Goal: Information Seeking & Learning: Check status

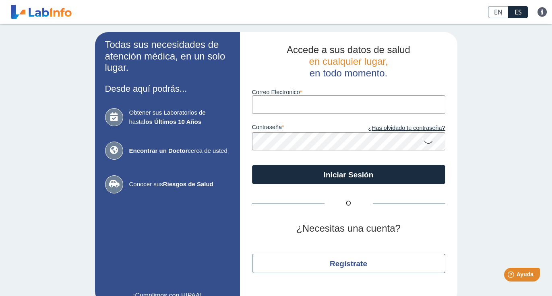
type input "[EMAIL_ADDRESS][DOMAIN_NAME]"
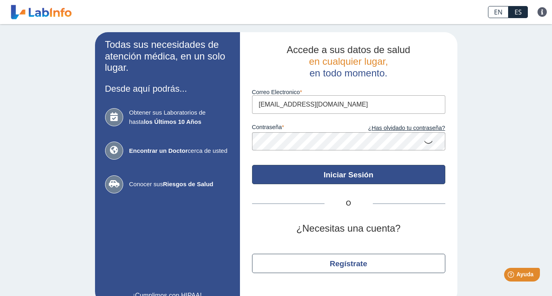
click at [332, 179] on button "Iniciar Sesión" at bounding box center [348, 174] width 193 height 19
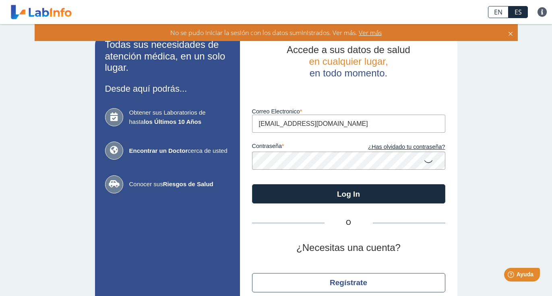
click at [373, 30] on span "Ver más" at bounding box center [369, 32] width 25 height 9
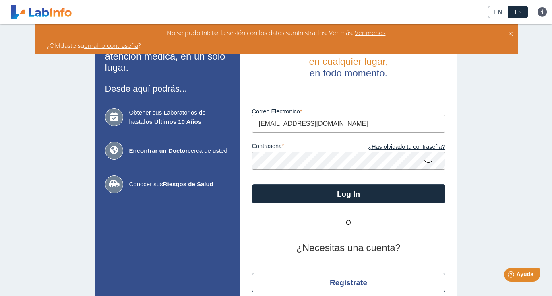
click at [114, 47] on link "email o contraseña" at bounding box center [111, 45] width 54 height 9
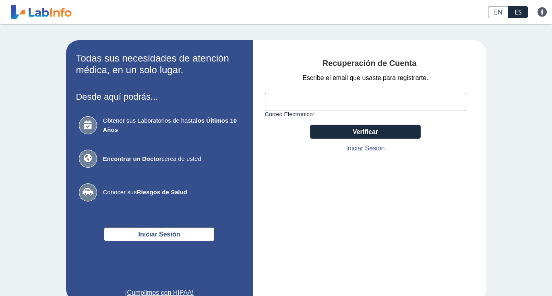
click at [303, 107] on input "Correo Electronico" at bounding box center [365, 102] width 201 height 18
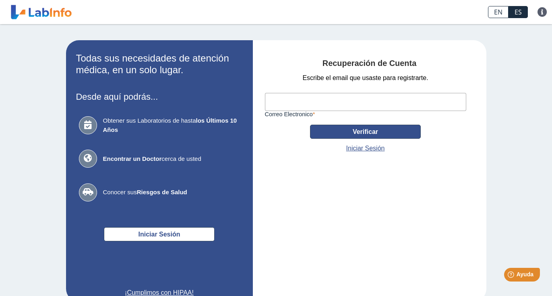
type input "[EMAIL_ADDRESS][DOMAIN_NAME]"
click at [331, 132] on button "Verificar" at bounding box center [365, 132] width 111 height 14
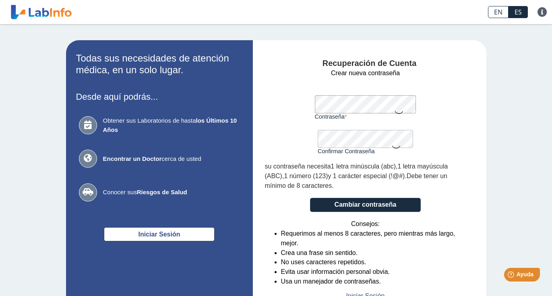
click at [423, 79] on form "Crear nueva contraseña Contraseña Una contraseña válida es requerida Confirmar …" at bounding box center [365, 184] width 201 height 233
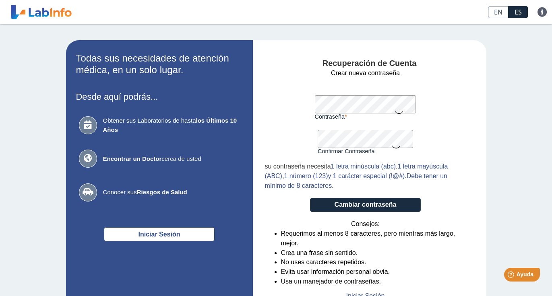
click at [341, 213] on form "Crear nueva contraseña Contraseña Una contraseña válida es requerida Confirmar …" at bounding box center [365, 184] width 201 height 233
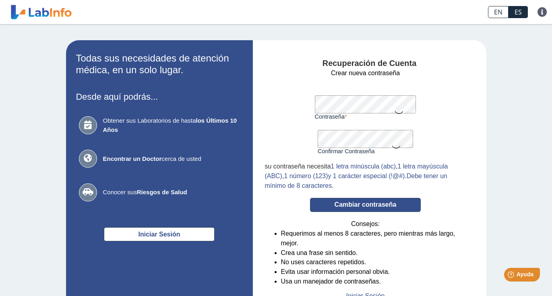
click at [334, 204] on button "Cambiar contraseña" at bounding box center [365, 205] width 111 height 14
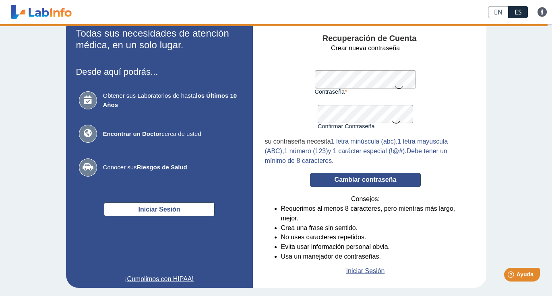
scroll to position [34, 0]
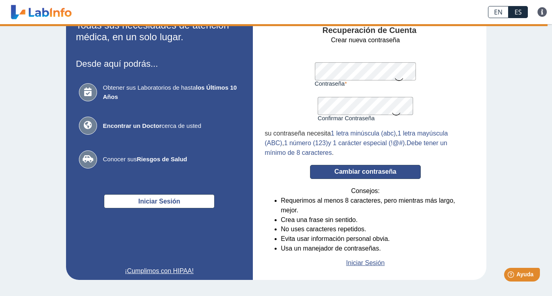
click at [381, 171] on button "Cambiar contraseña" at bounding box center [365, 172] width 111 height 14
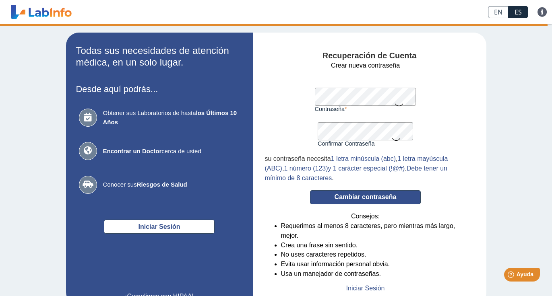
scroll to position [0, 0]
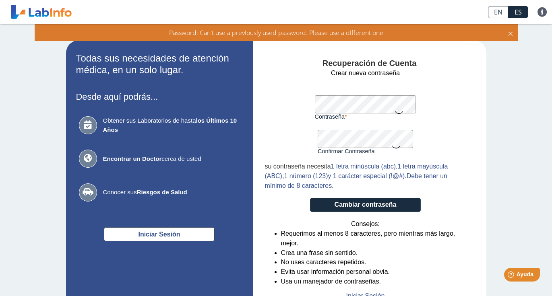
click at [270, 102] on form "Crear nueva contraseña Contraseña Una contraseña válida es requerida Confirmar …" at bounding box center [365, 184] width 201 height 233
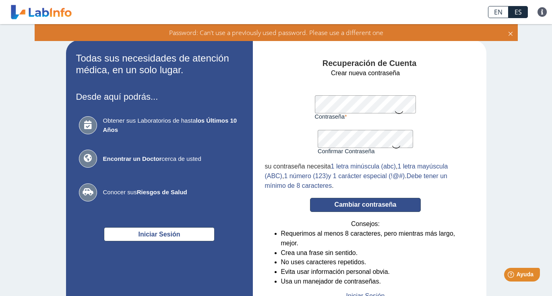
click at [346, 208] on button "Cambiar contraseña" at bounding box center [365, 205] width 111 height 14
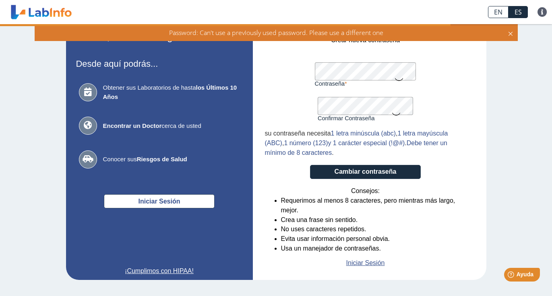
click at [511, 32] on icon at bounding box center [510, 32] width 6 height 9
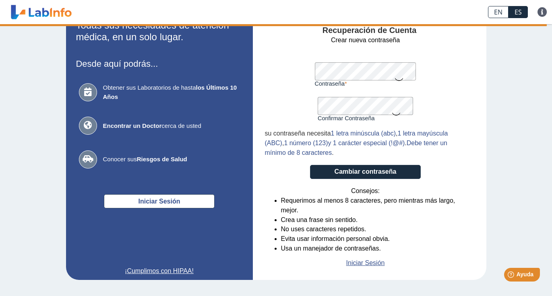
scroll to position [17, 0]
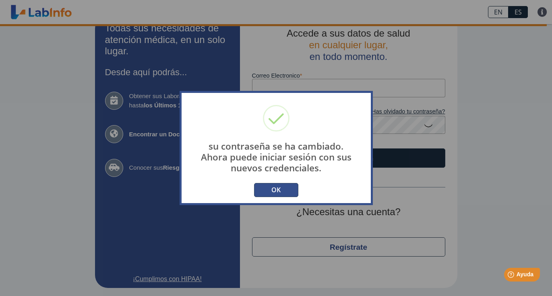
click at [278, 187] on button "OK" at bounding box center [276, 190] width 44 height 14
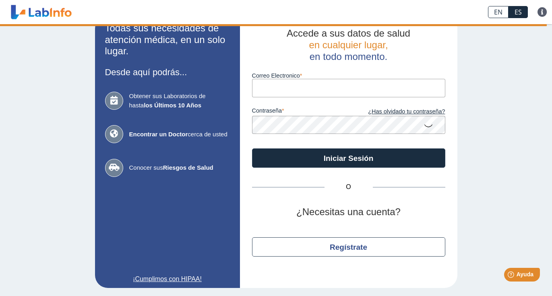
click at [292, 86] on input "Correo Electronico" at bounding box center [348, 88] width 193 height 18
click at [297, 91] on input "Correo Electronico" at bounding box center [348, 88] width 193 height 18
type input "enidzamarquez@gmail.com"
click at [212, 120] on app-login "Todas sus necesidades de atención médica, en un solo lugar. Desde aquí podrás..…" at bounding box center [276, 152] width 362 height 272
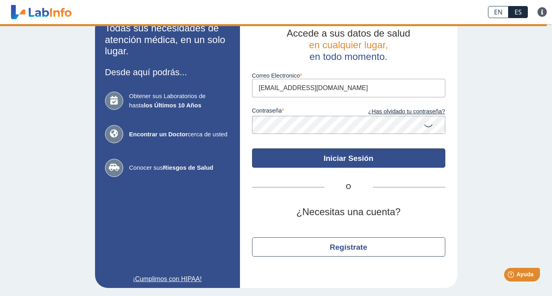
click at [313, 150] on button "Iniciar Sesión" at bounding box center [348, 157] width 193 height 19
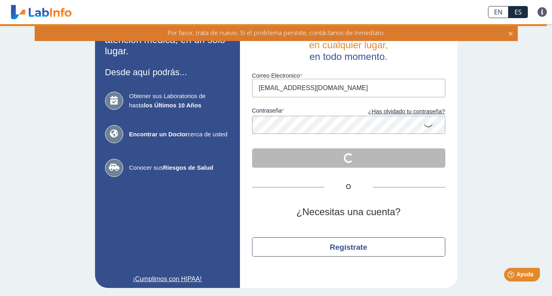
click at [509, 37] on icon at bounding box center [510, 32] width 6 height 9
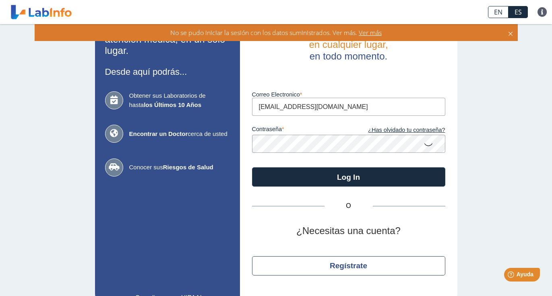
click at [29, 5] on link at bounding box center [41, 12] width 66 height 20
click at [430, 143] on icon at bounding box center [428, 144] width 10 height 16
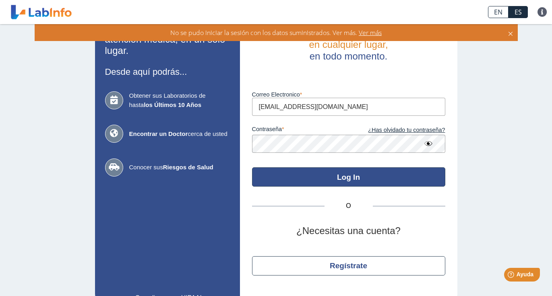
click at [340, 179] on button "Log In" at bounding box center [348, 176] width 193 height 19
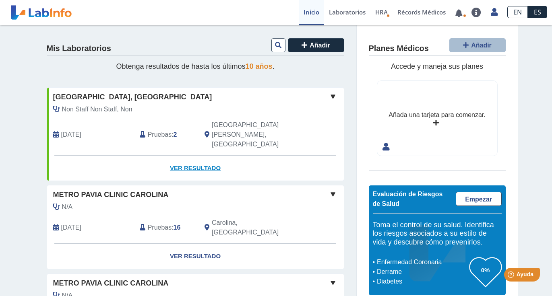
click at [184, 156] on link "Ver Resultado" at bounding box center [195, 168] width 297 height 25
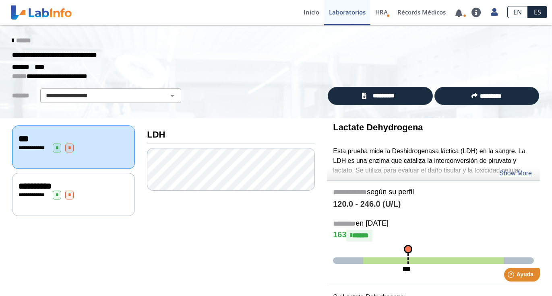
click at [109, 195] on div "**********" at bounding box center [74, 195] width 110 height 9
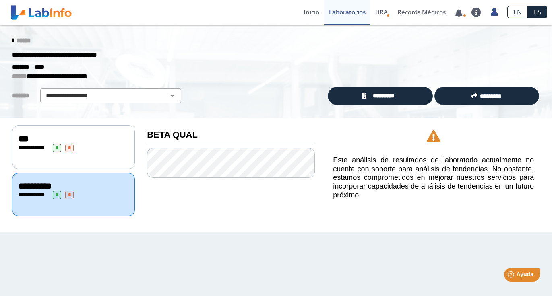
click at [115, 144] on div "**********" at bounding box center [74, 148] width 110 height 9
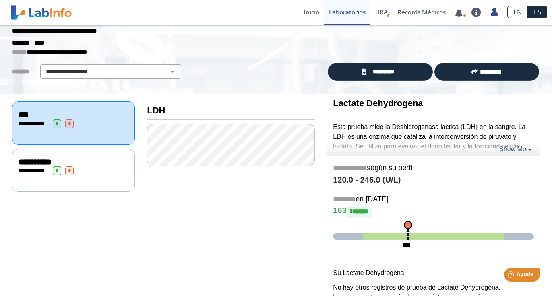
scroll to position [25, 0]
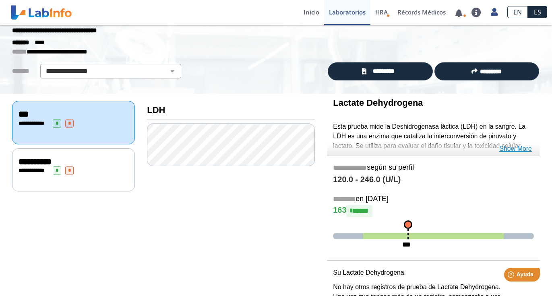
click at [509, 152] on link "Show More" at bounding box center [515, 149] width 33 height 10
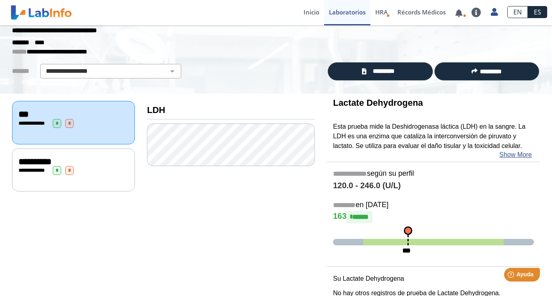
scroll to position [62, 0]
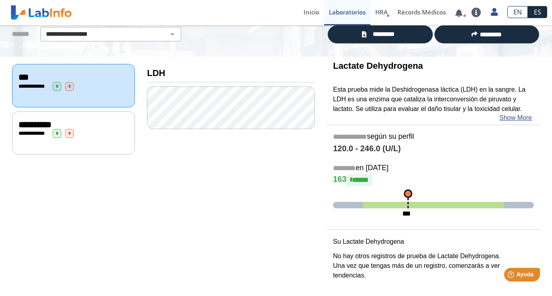
click at [104, 148] on div "**********" at bounding box center [73, 132] width 123 height 43
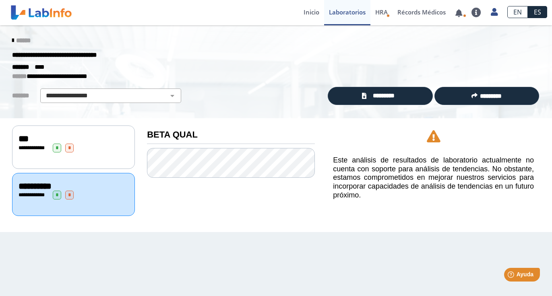
click at [13, 45] on div "******" at bounding box center [276, 40] width 540 height 14
click at [12, 40] on icon at bounding box center [13, 40] width 2 height 6
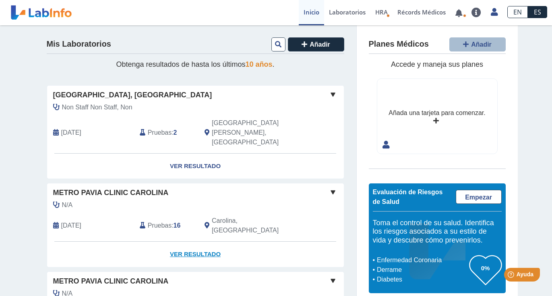
click at [167, 242] on link "Ver Resultado" at bounding box center [195, 254] width 297 height 25
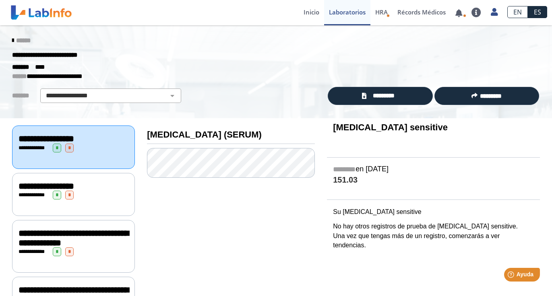
click at [14, 40] on icon at bounding box center [13, 40] width 2 height 6
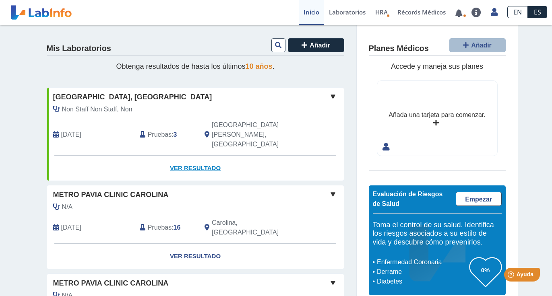
click at [183, 156] on link "Ver Resultado" at bounding box center [195, 168] width 297 height 25
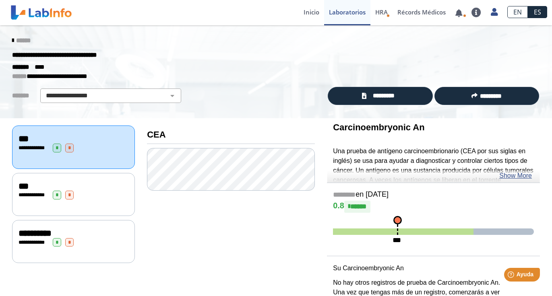
scroll to position [27, 0]
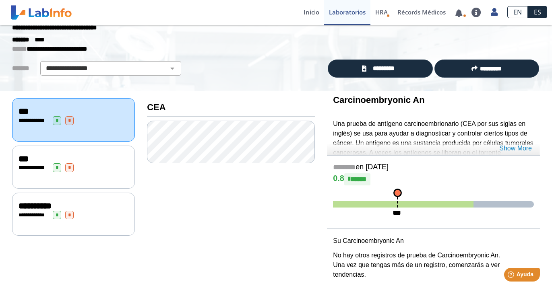
click at [510, 144] on link "Show More" at bounding box center [515, 149] width 33 height 10
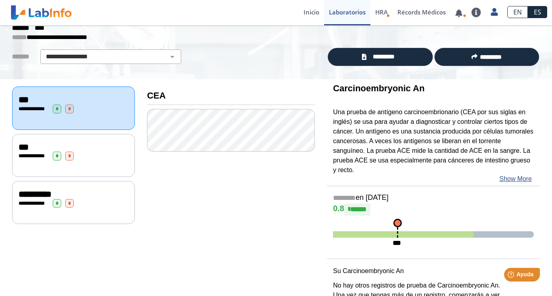
scroll to position [0, 0]
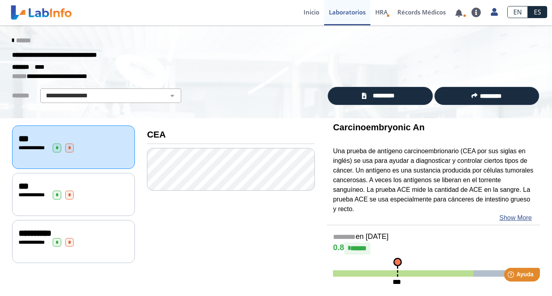
click at [14, 40] on icon at bounding box center [13, 40] width 2 height 6
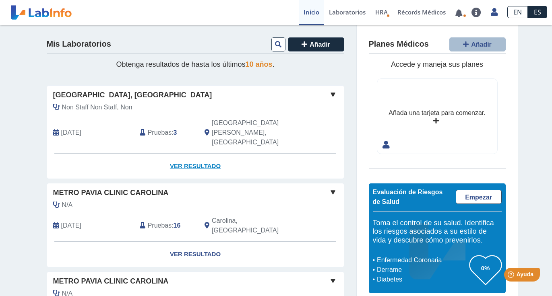
click at [167, 154] on link "Ver Resultado" at bounding box center [195, 166] width 297 height 25
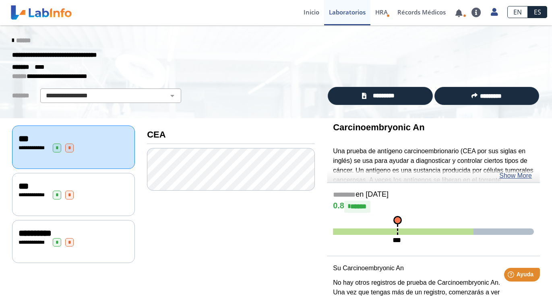
click at [121, 184] on div "***" at bounding box center [74, 186] width 110 height 10
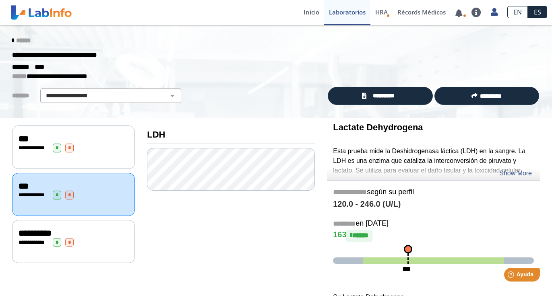
click at [44, 162] on div "**********" at bounding box center [73, 147] width 123 height 43
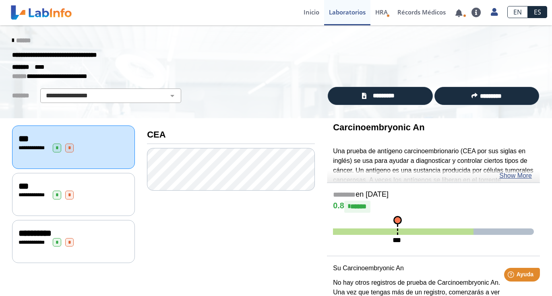
click at [72, 235] on div "**********" at bounding box center [74, 234] width 110 height 10
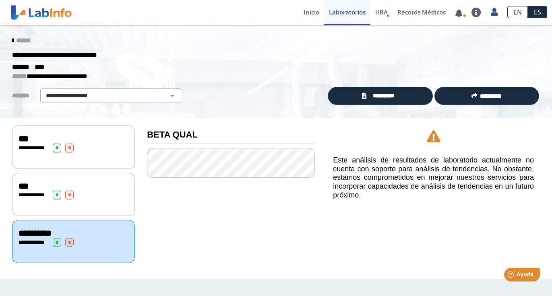
click at [14, 39] on icon at bounding box center [13, 40] width 2 height 6
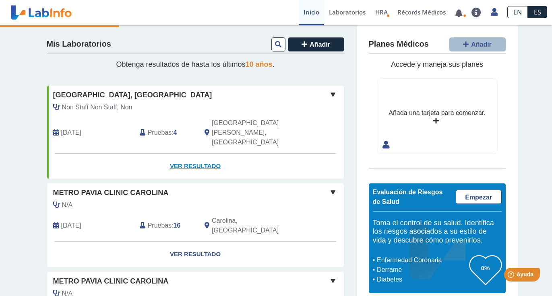
click at [179, 154] on link "Ver Resultado" at bounding box center [195, 166] width 297 height 25
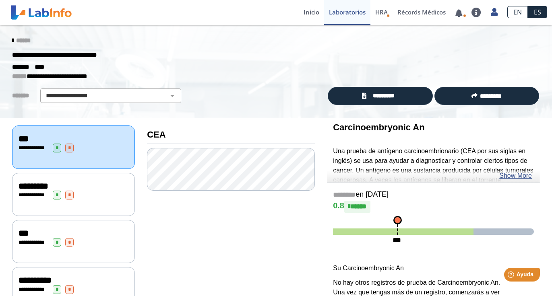
click at [103, 194] on div "**********" at bounding box center [74, 195] width 110 height 9
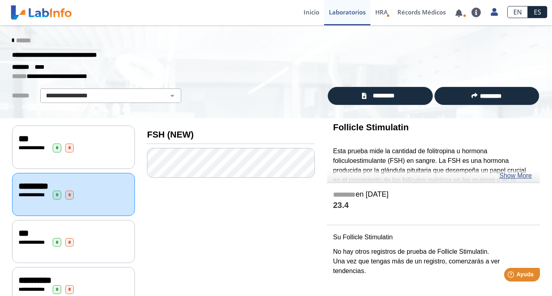
scroll to position [27, 0]
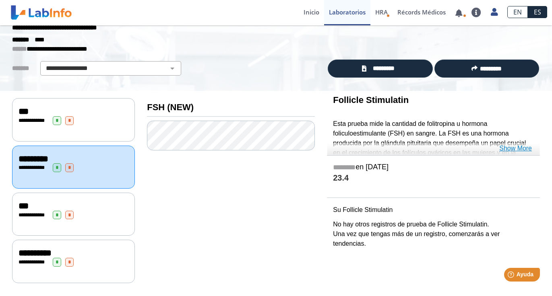
click at [512, 145] on link "Show More" at bounding box center [515, 149] width 33 height 10
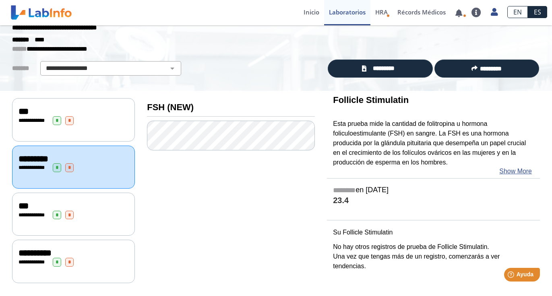
drag, startPoint x: 349, startPoint y: 201, endPoint x: 317, endPoint y: 200, distance: 31.8
click at [317, 200] on div "**********" at bounding box center [276, 189] width 540 height 196
click at [322, 205] on div "********* Follicle Stimulatin Esta prueba mide la cantidad de folitropina u hor…" at bounding box center [433, 189] width 225 height 196
